Goal: Information Seeking & Learning: Find specific fact

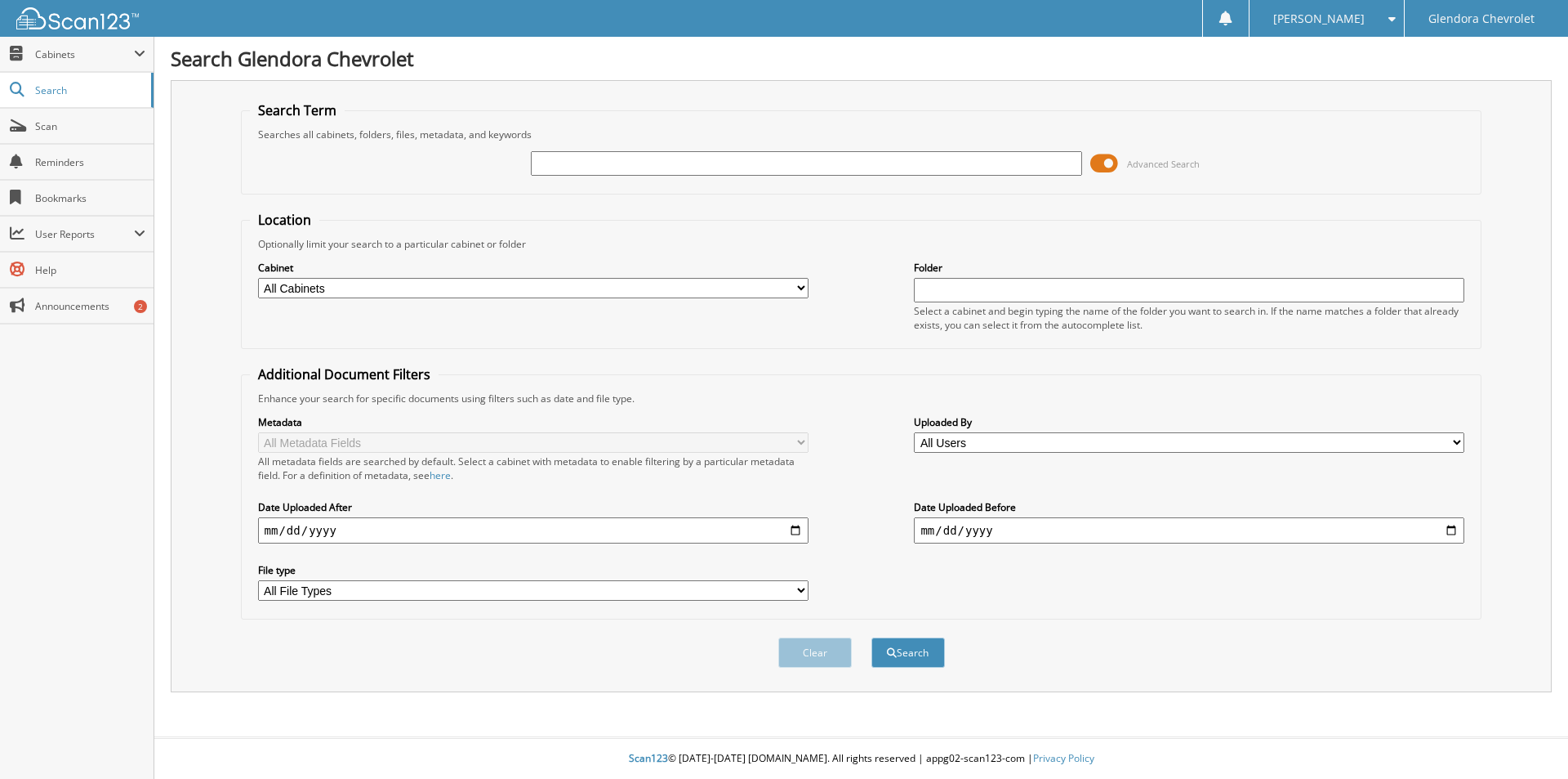
click at [554, 169] on input "text" at bounding box center [806, 163] width 551 height 24
type input "39309"
click at [872, 638] on button "Search" at bounding box center [908, 653] width 73 height 30
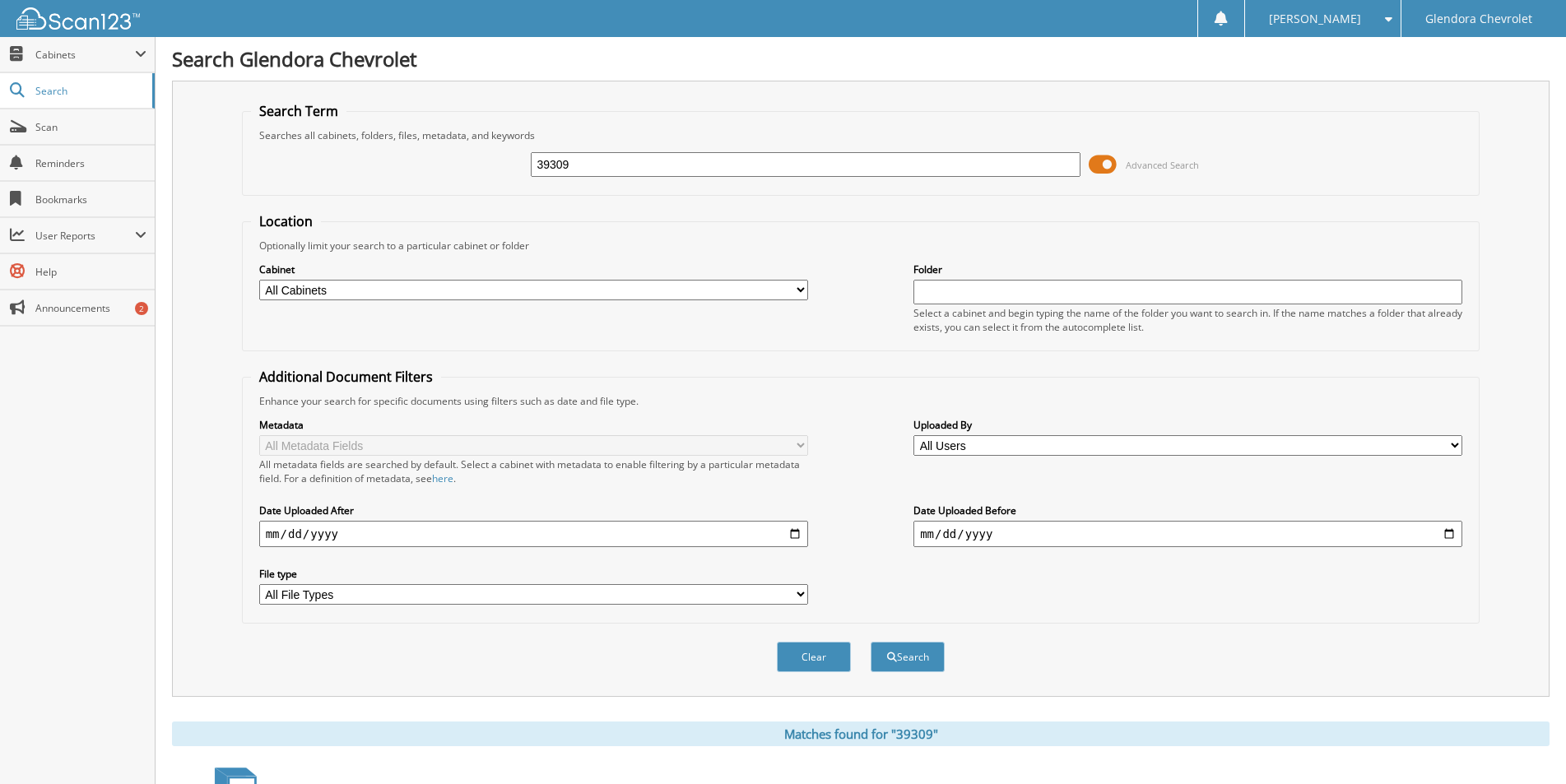
click at [583, 160] on input "39309" at bounding box center [805, 164] width 549 height 25
type input "38249"
click at [871, 642] on button "Search" at bounding box center [907, 657] width 74 height 30
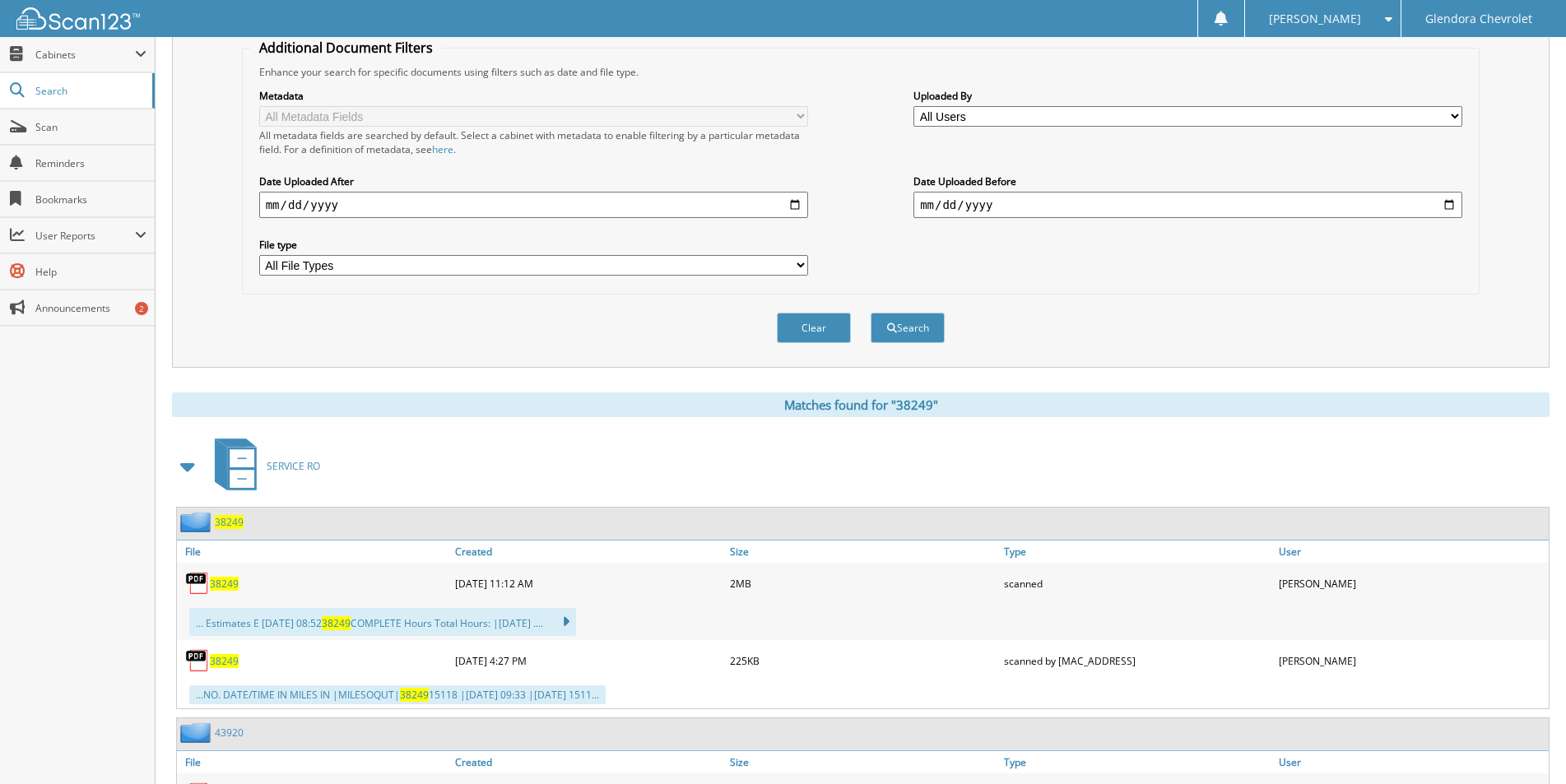
scroll to position [411, 0]
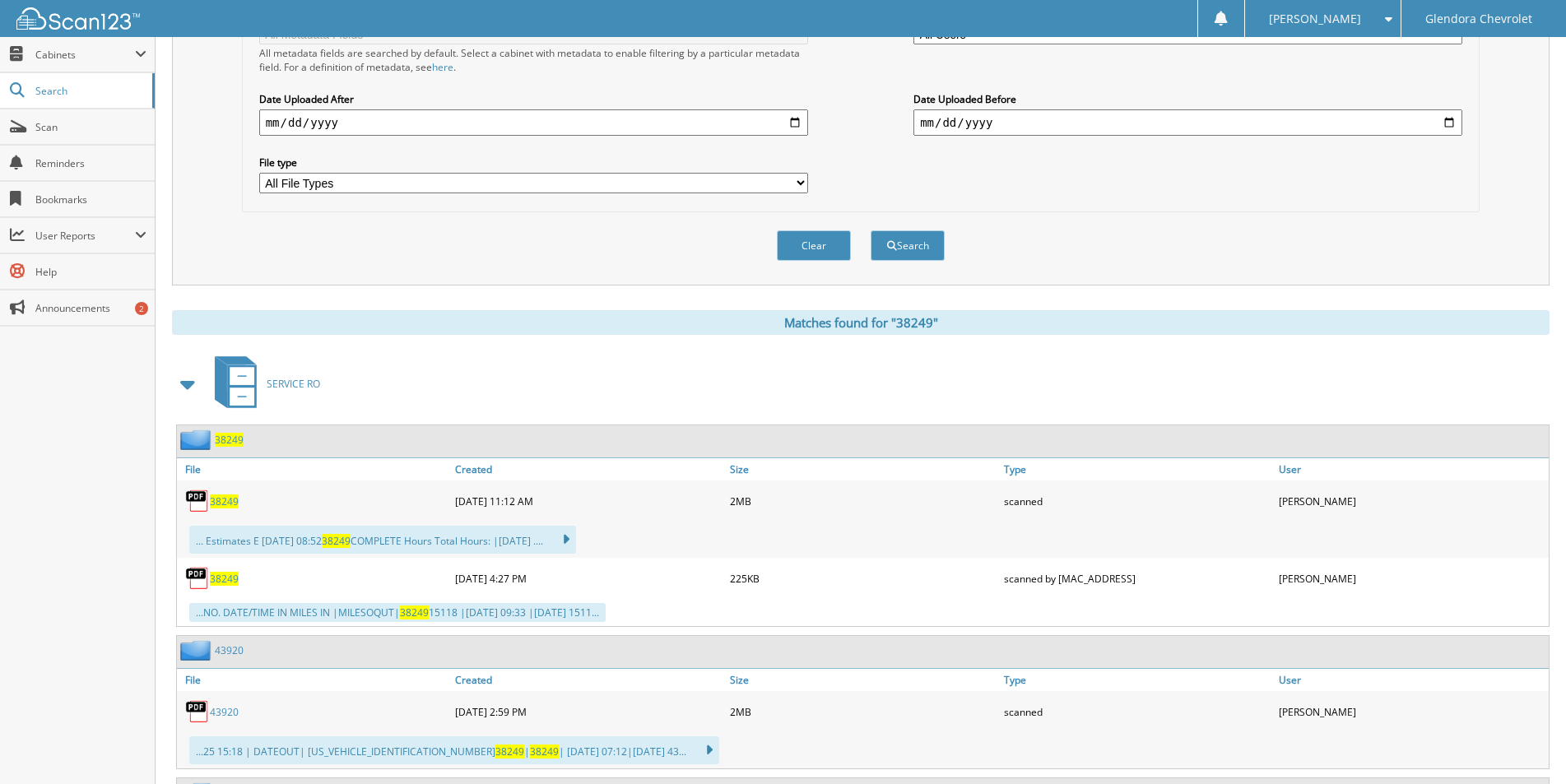
click at [236, 485] on div "38249" at bounding box center [314, 500] width 274 height 33
click at [220, 505] on span "38249" at bounding box center [224, 501] width 29 height 14
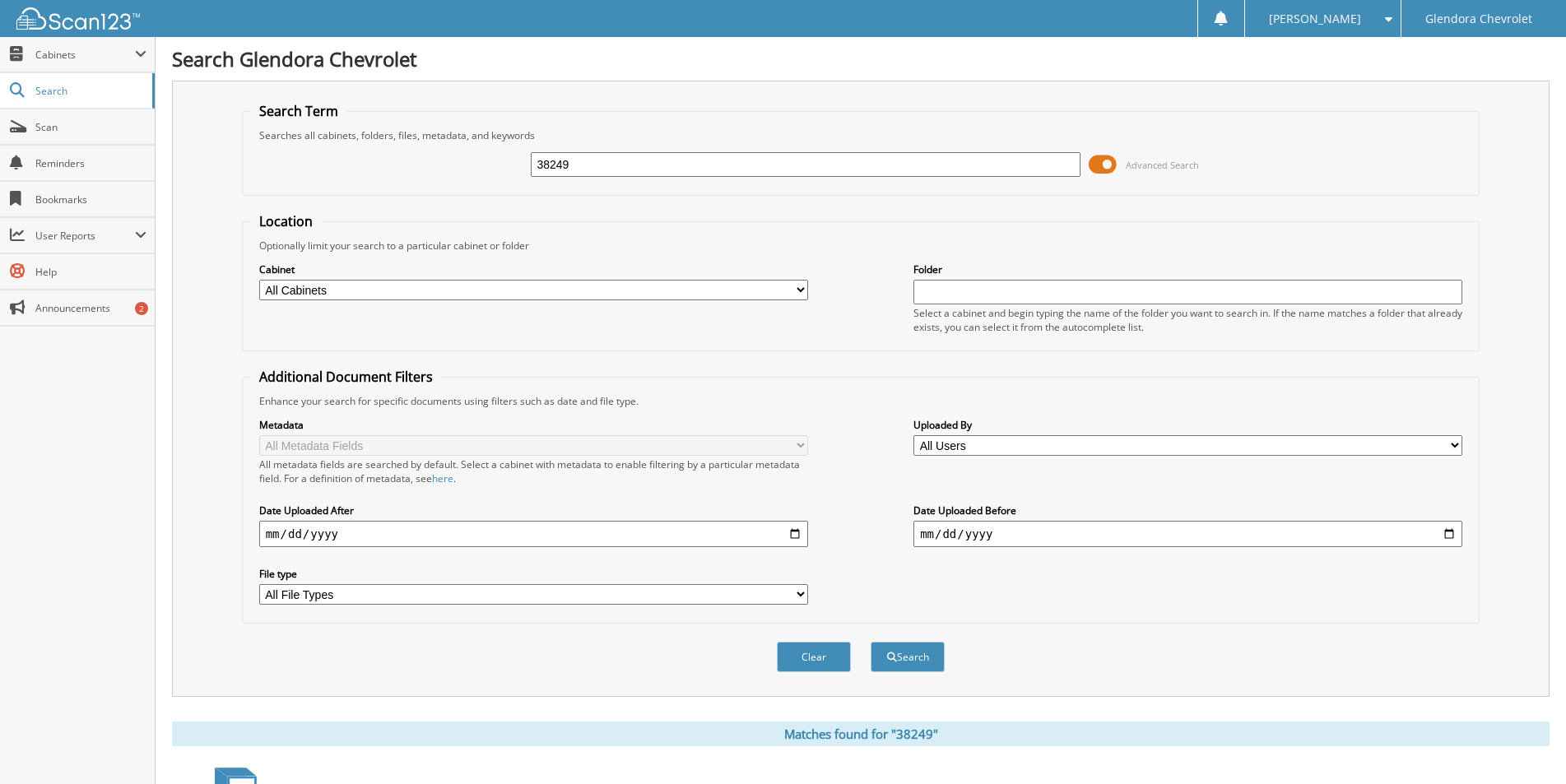
click at [1329, 23] on span "[PERSON_NAME]" at bounding box center [1314, 19] width 92 height 10
click at [1312, 80] on link "Logout" at bounding box center [1323, 80] width 156 height 29
